Goal: Information Seeking & Learning: Find specific fact

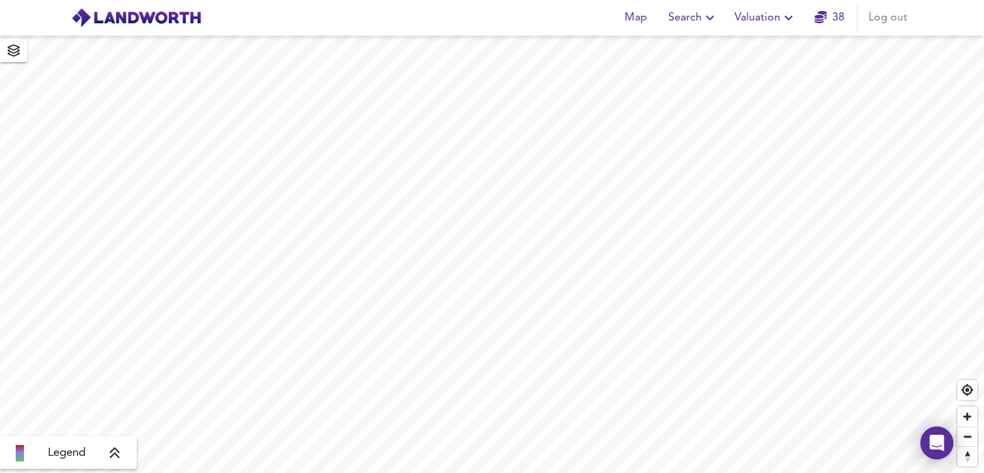
click at [696, 14] on span "Search" at bounding box center [694, 17] width 50 height 19
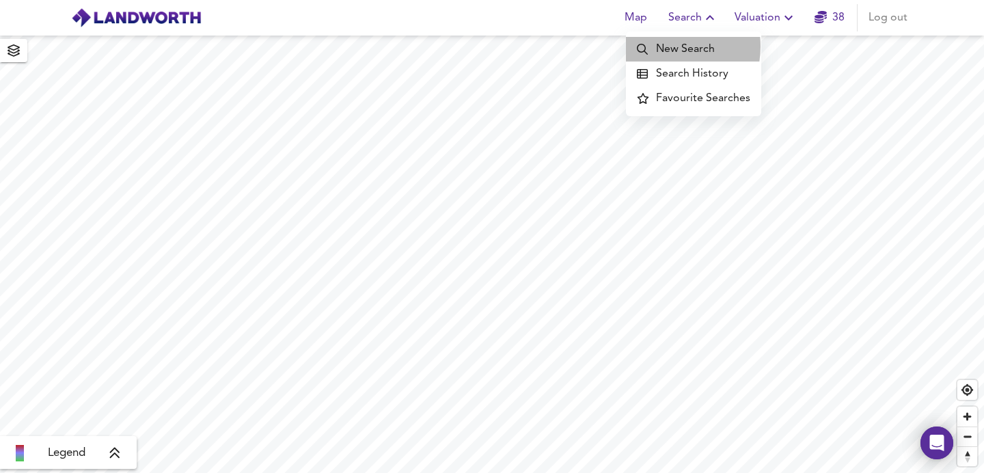
click at [668, 46] on li "New Search" at bounding box center [693, 49] width 135 height 25
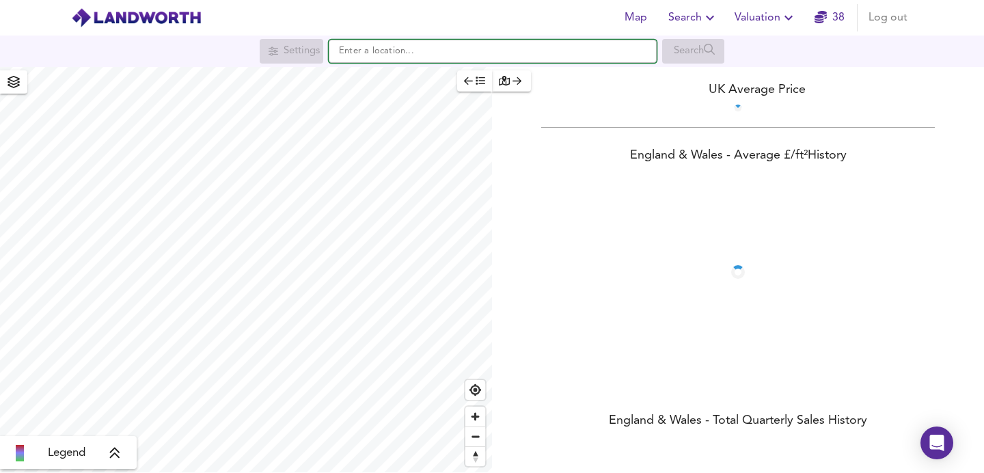
click at [545, 47] on input "text" at bounding box center [493, 51] width 328 height 23
paste input "[GEOGRAPHIC_DATA]"
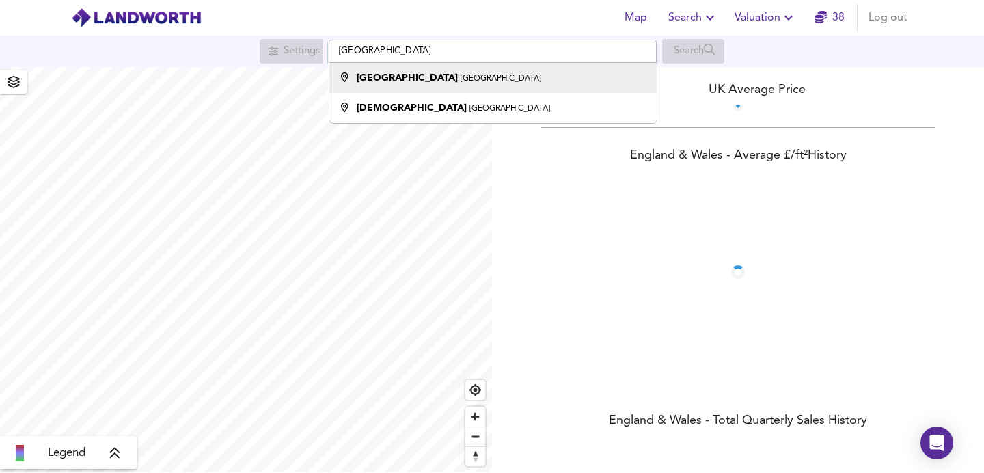
click at [567, 79] on div "[GEOGRAPHIC_DATA]" at bounding box center [490, 78] width 314 height 14
type input "[GEOGRAPHIC_DATA]"
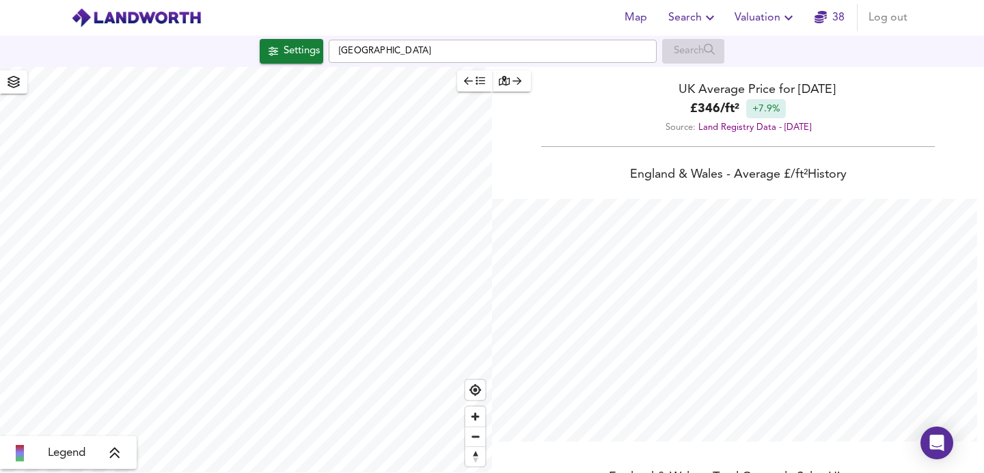
scroll to position [473, 984]
checkbox input "false"
checkbox input "true"
